Goal: Task Accomplishment & Management: Complete application form

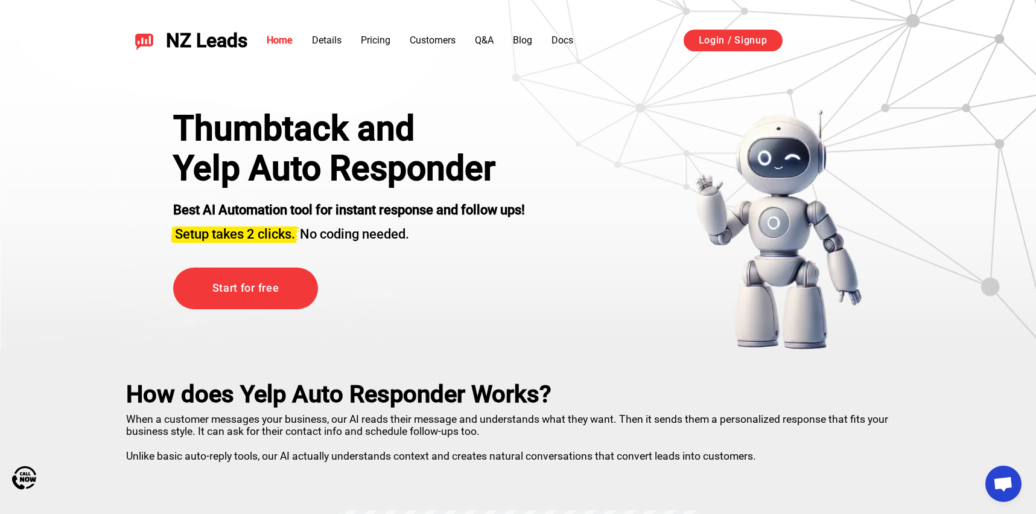
click at [374, 27] on div "NZ Leads Home Details Pricing Customers Q&A Blog Docs Login / Signup Sign in wi…" at bounding box center [518, 40] width 845 height 52
click at [374, 35] on link "Pricing" at bounding box center [376, 39] width 30 height 11
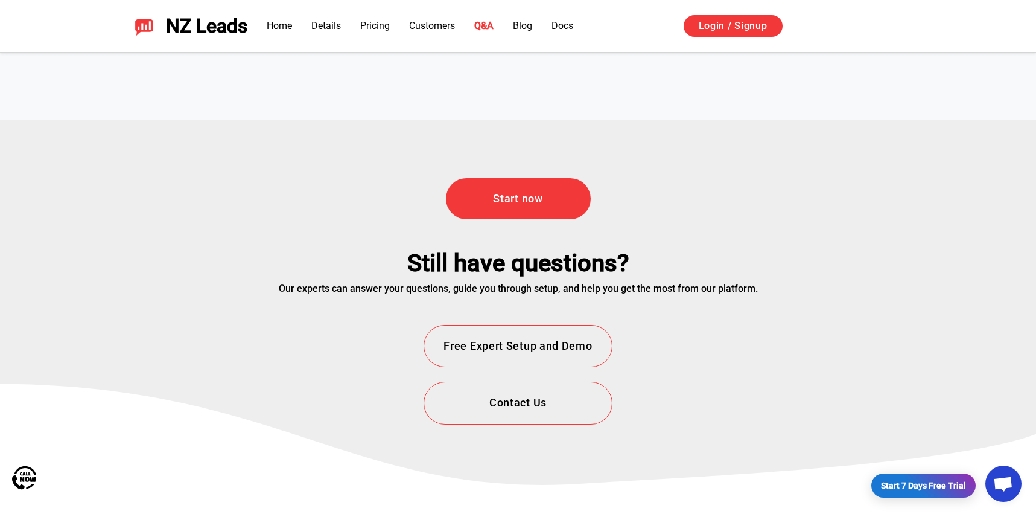
scroll to position [4346, 0]
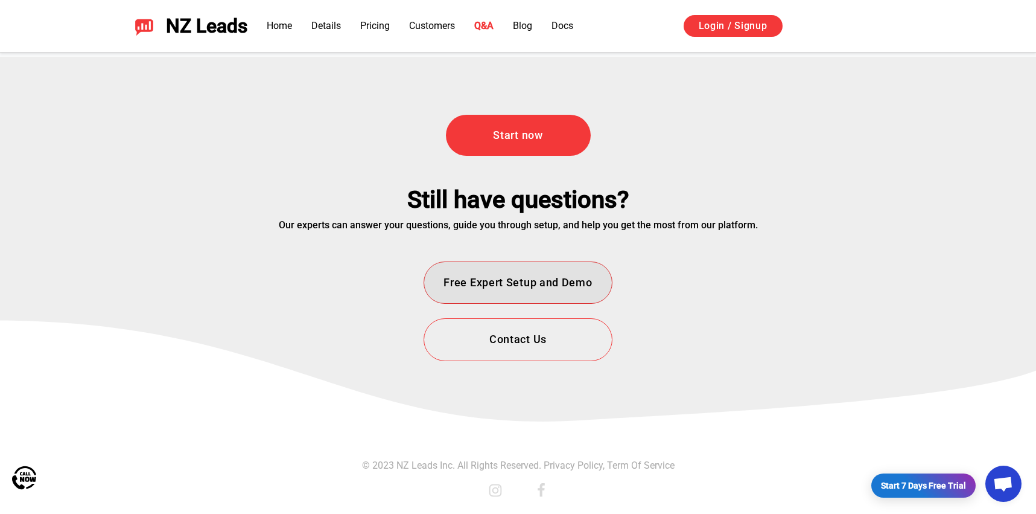
click at [526, 290] on button "Free Expert Setup and Demo" at bounding box center [518, 282] width 188 height 43
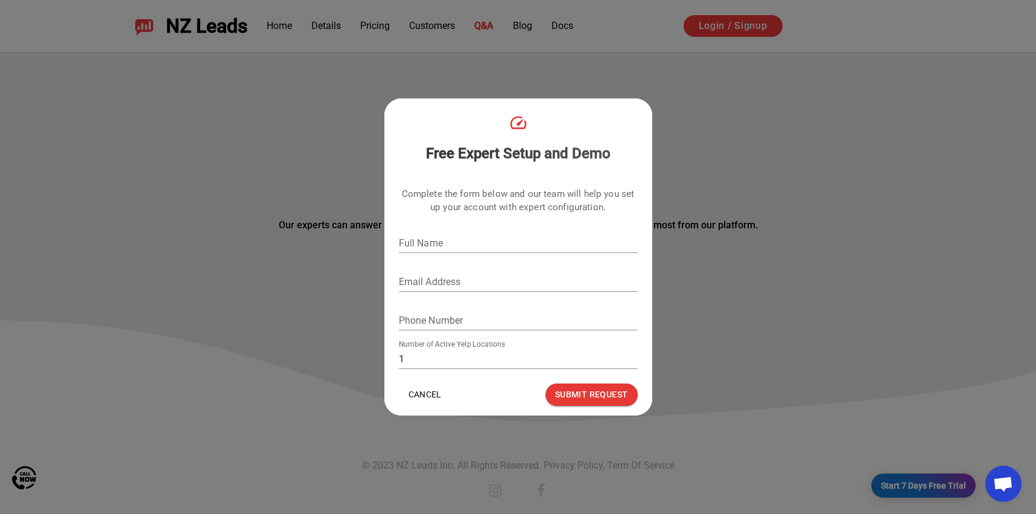
click at [446, 234] on input "Full Name" at bounding box center [518, 243] width 239 height 19
type input "Ally"
type input "ally@simplemoving.us"
click at [421, 323] on input "Phone Number" at bounding box center [518, 320] width 239 height 19
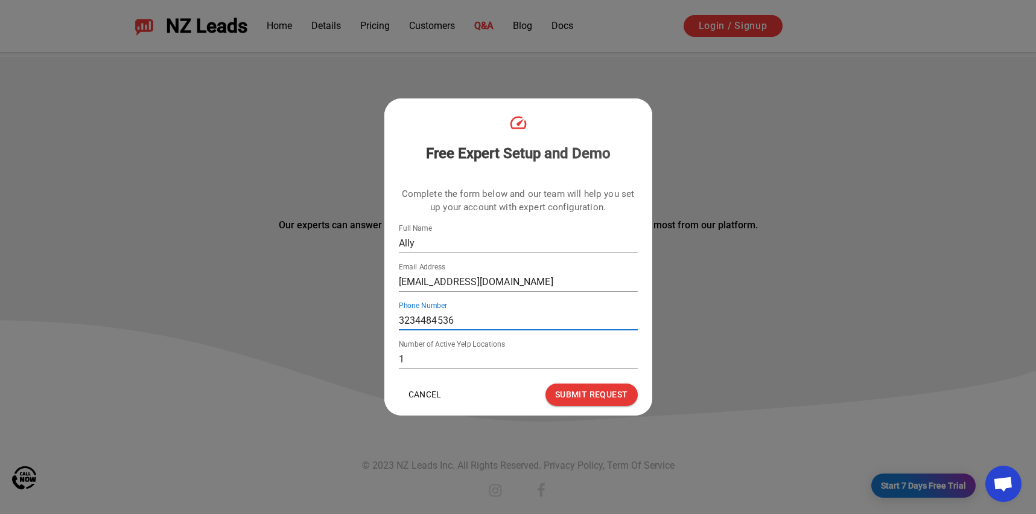
type input "3234484536"
click at [408, 361] on input "1" at bounding box center [518, 358] width 239 height 19
click at [578, 396] on button "Submit Request" at bounding box center [591, 394] width 92 height 22
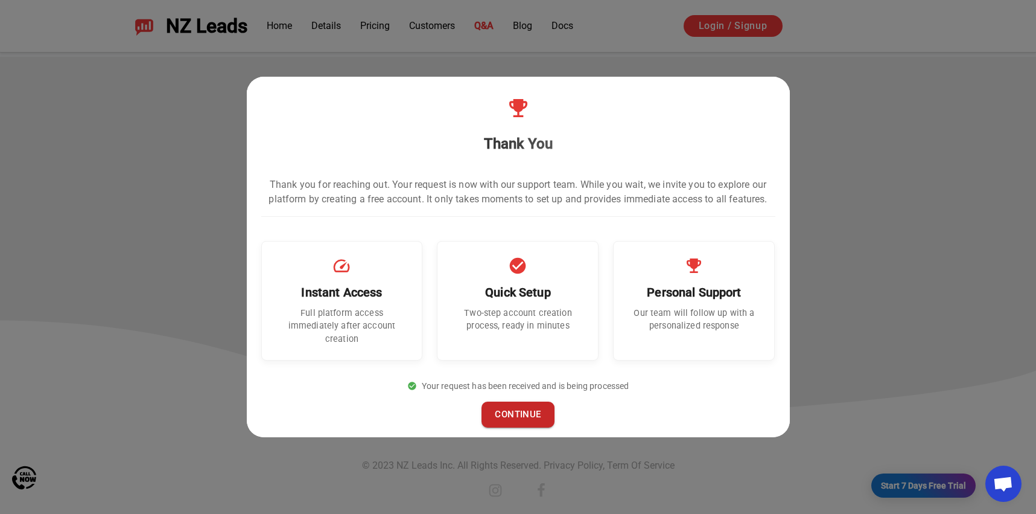
click at [529, 408] on button "CONTINUE" at bounding box center [518, 413] width 72 height 25
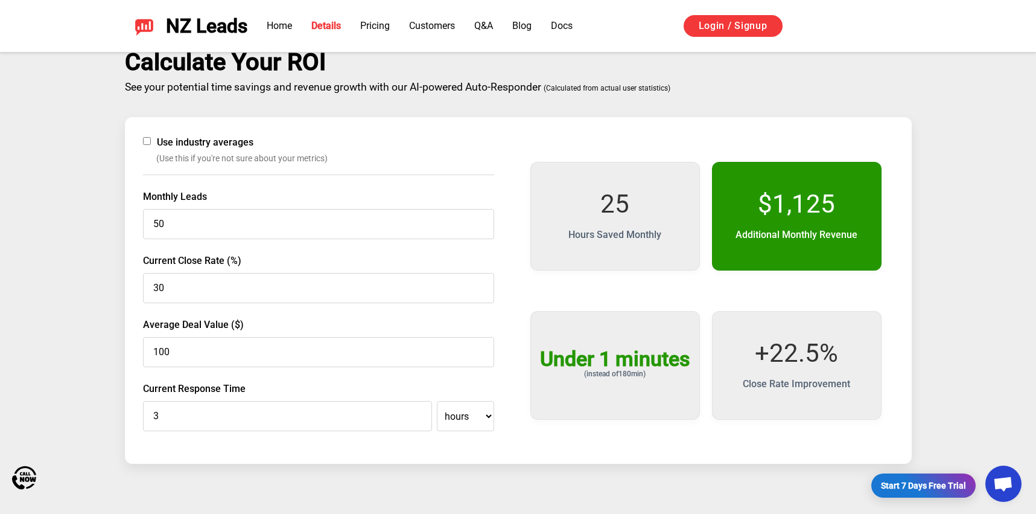
scroll to position [1918, 0]
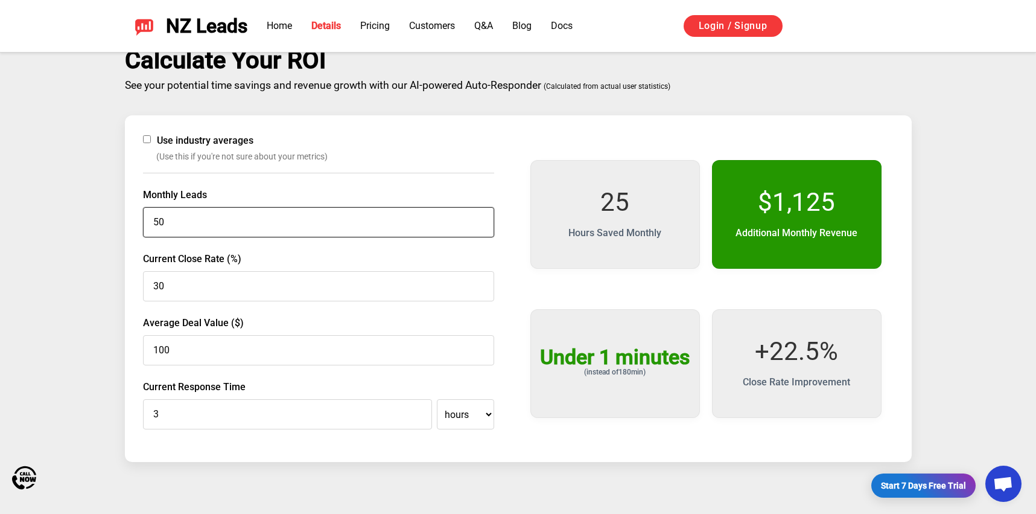
click at [375, 218] on input "50" at bounding box center [318, 222] width 351 height 30
type input "1000"
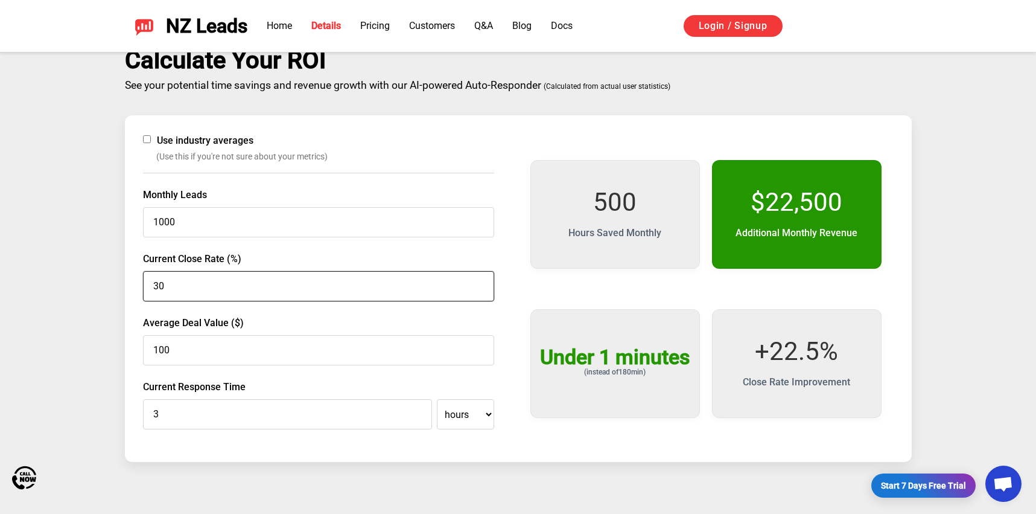
click at [211, 294] on input "30" at bounding box center [318, 286] width 351 height 30
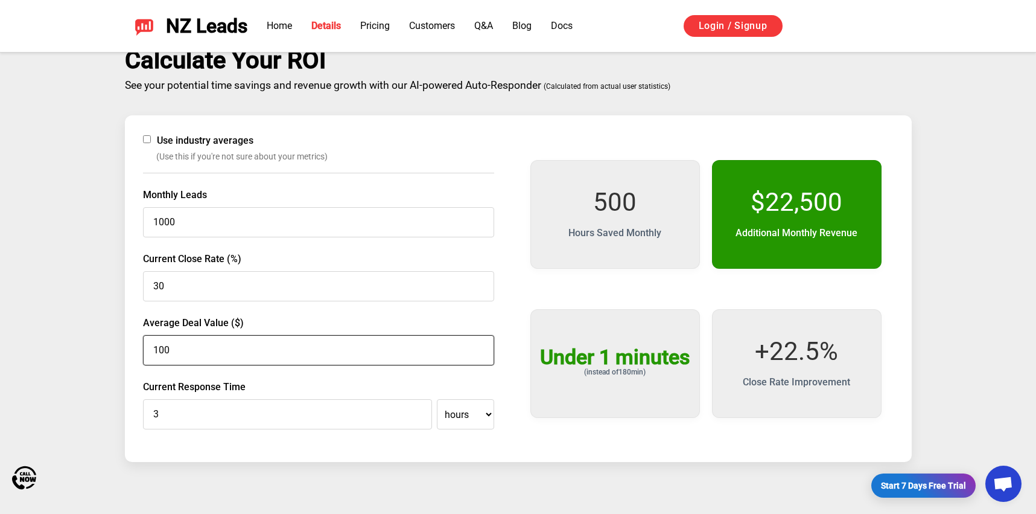
click at [205, 349] on input "100" at bounding box center [318, 350] width 351 height 30
type input "1100"
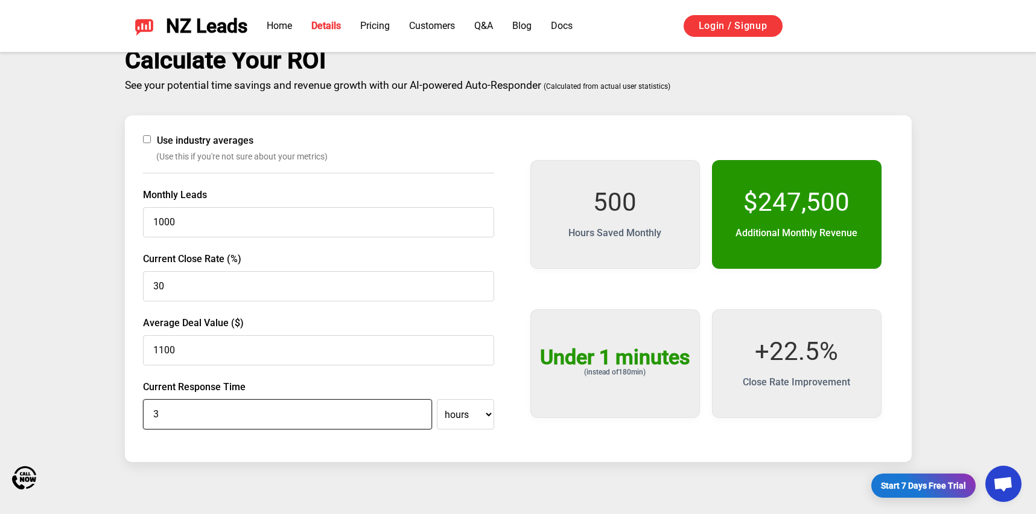
click at [218, 409] on input "3" at bounding box center [287, 414] width 289 height 30
type input "0"
click at [472, 424] on select "minutes hours" at bounding box center [465, 414] width 57 height 30
select select "minutes"
click at [437, 399] on select "minutes hours" at bounding box center [465, 414] width 57 height 30
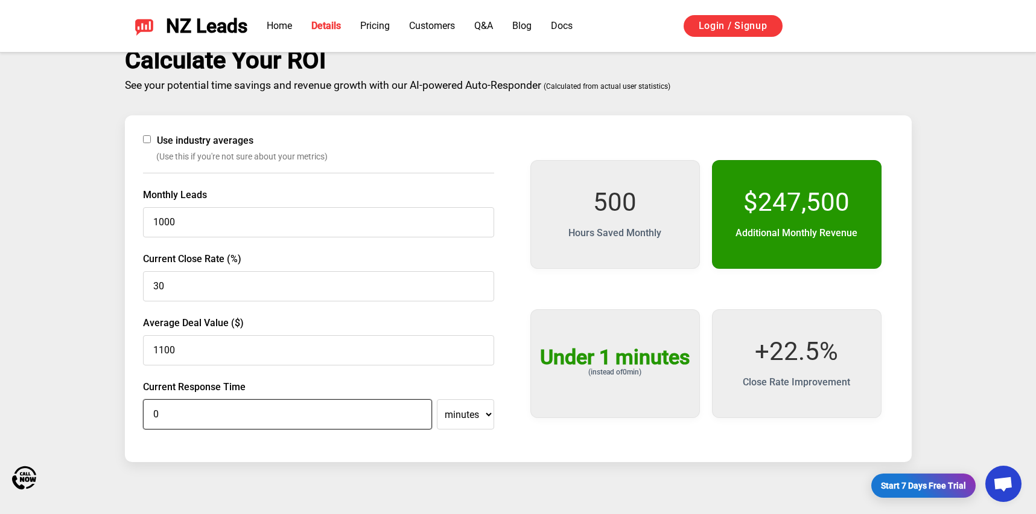
click at [221, 422] on input "0" at bounding box center [287, 414] width 289 height 30
type input "5"
click at [96, 392] on div "Calculate Your ROI See your potential time savings and revenue growth with our …" at bounding box center [518, 253] width 845 height 415
click at [418, 25] on link "Customers" at bounding box center [432, 25] width 46 height 11
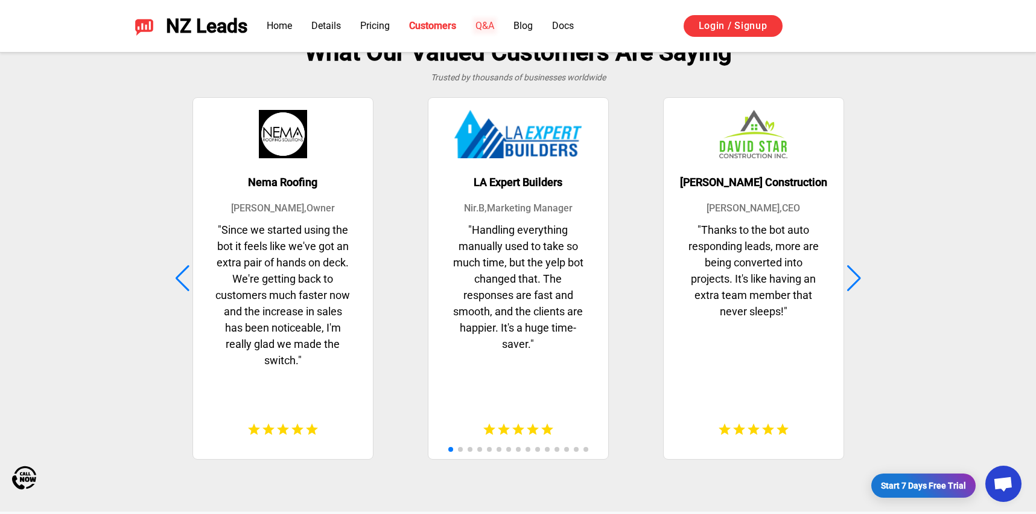
click at [480, 25] on link "Q&A" at bounding box center [484, 25] width 19 height 11
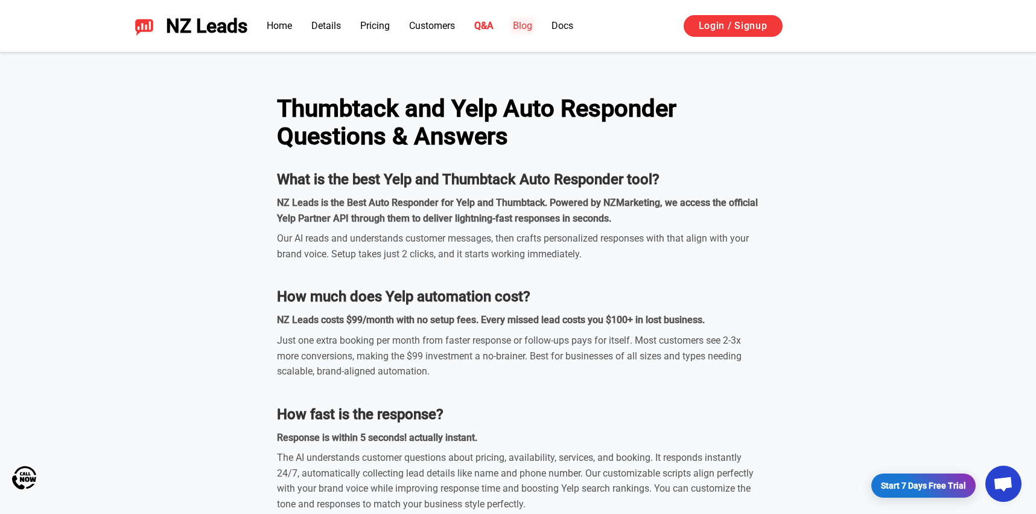
scroll to position [3570, 0]
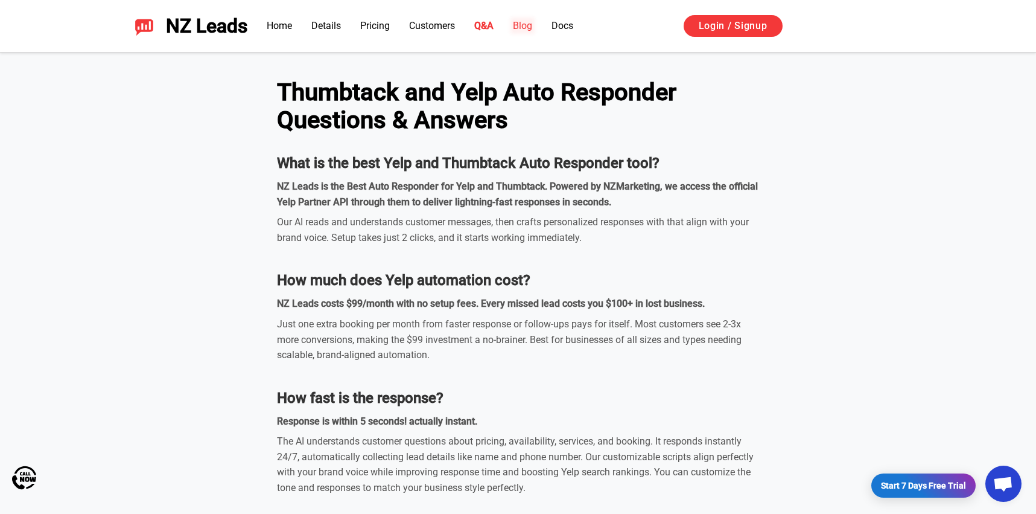
click at [531, 24] on link "Blog" at bounding box center [522, 25] width 19 height 11
